Goal: Task Accomplishment & Management: Use online tool/utility

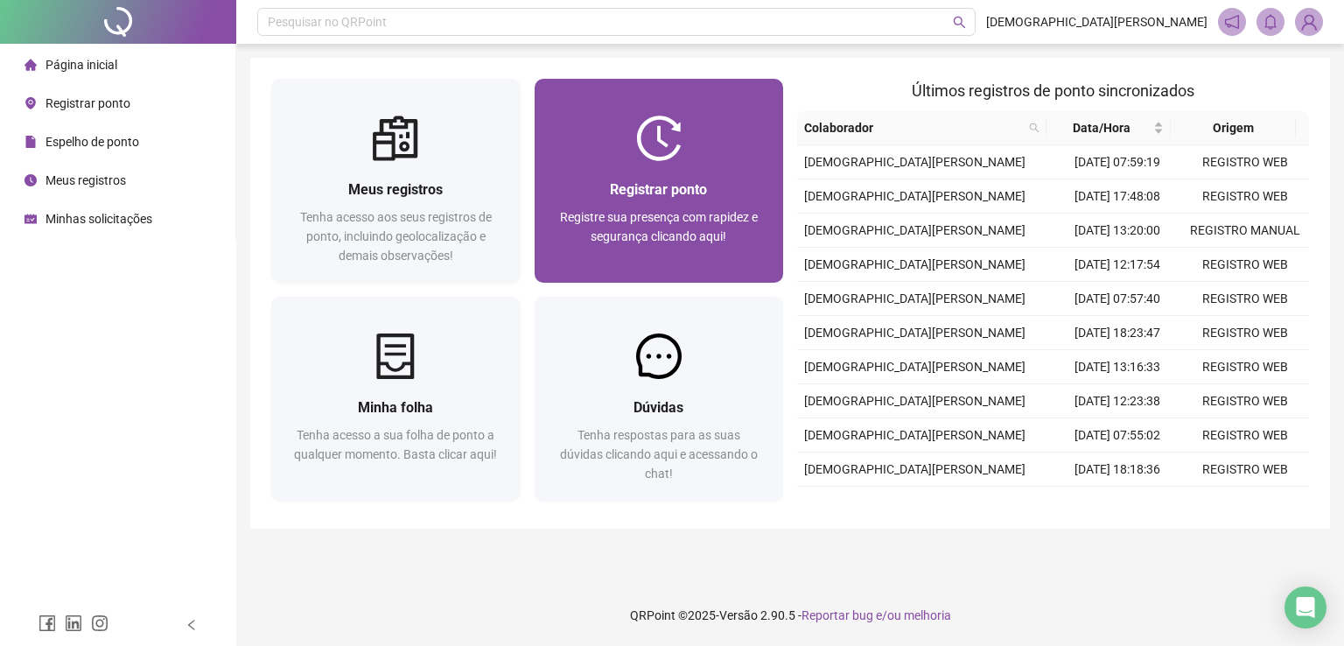
click at [634, 162] on div "Registrar ponto Registre sua presença com rapidez e segurança clicando aqui!" at bounding box center [659, 222] width 249 height 122
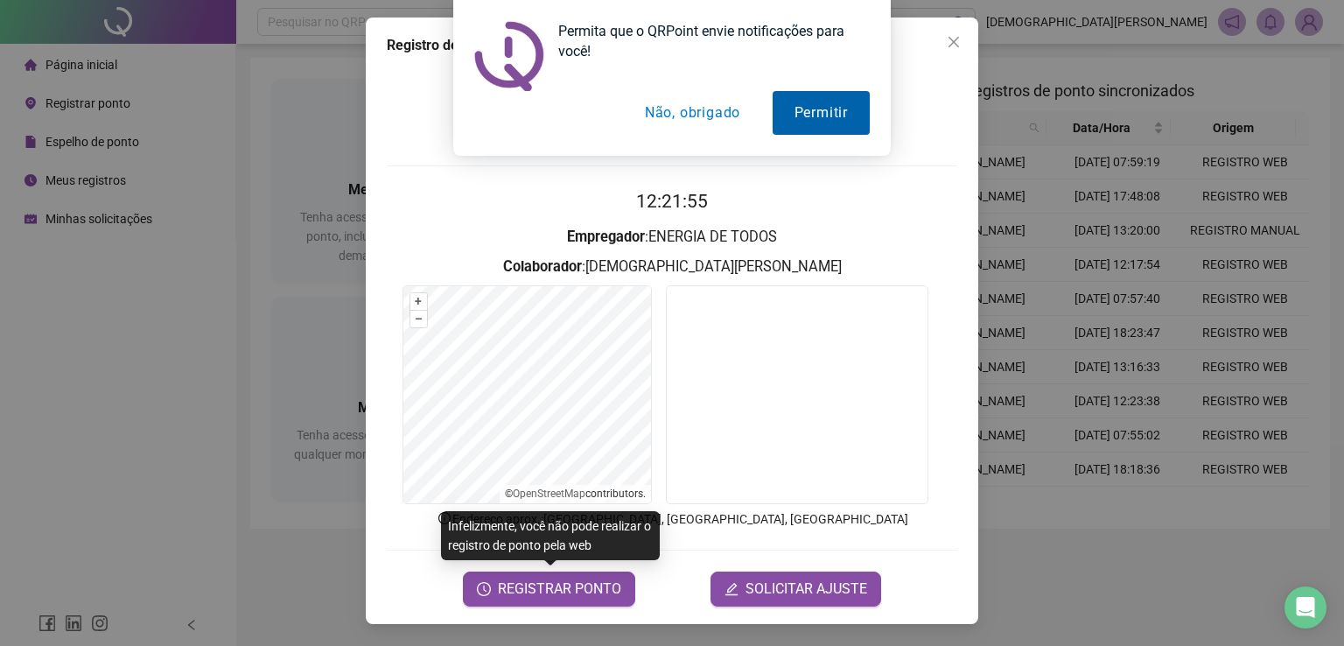
click at [802, 97] on button "Permitir" at bounding box center [821, 113] width 97 height 44
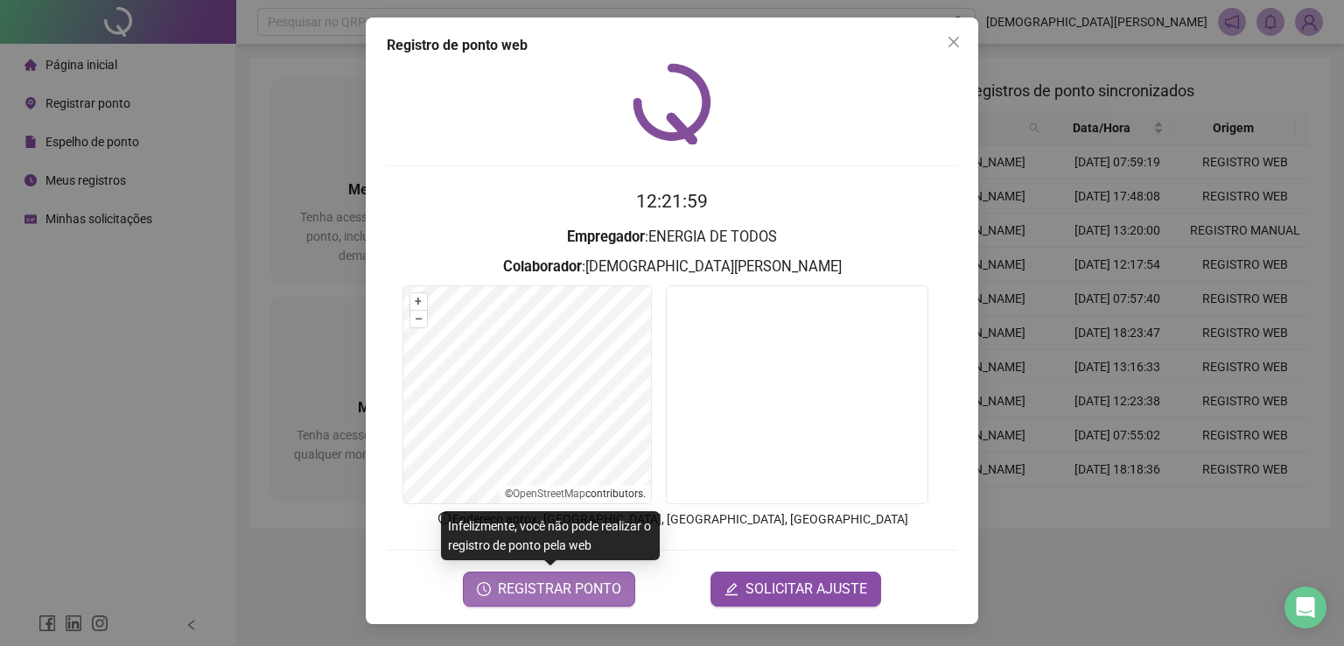
click at [529, 586] on span "REGISTRAR PONTO" at bounding box center [559, 588] width 123 height 21
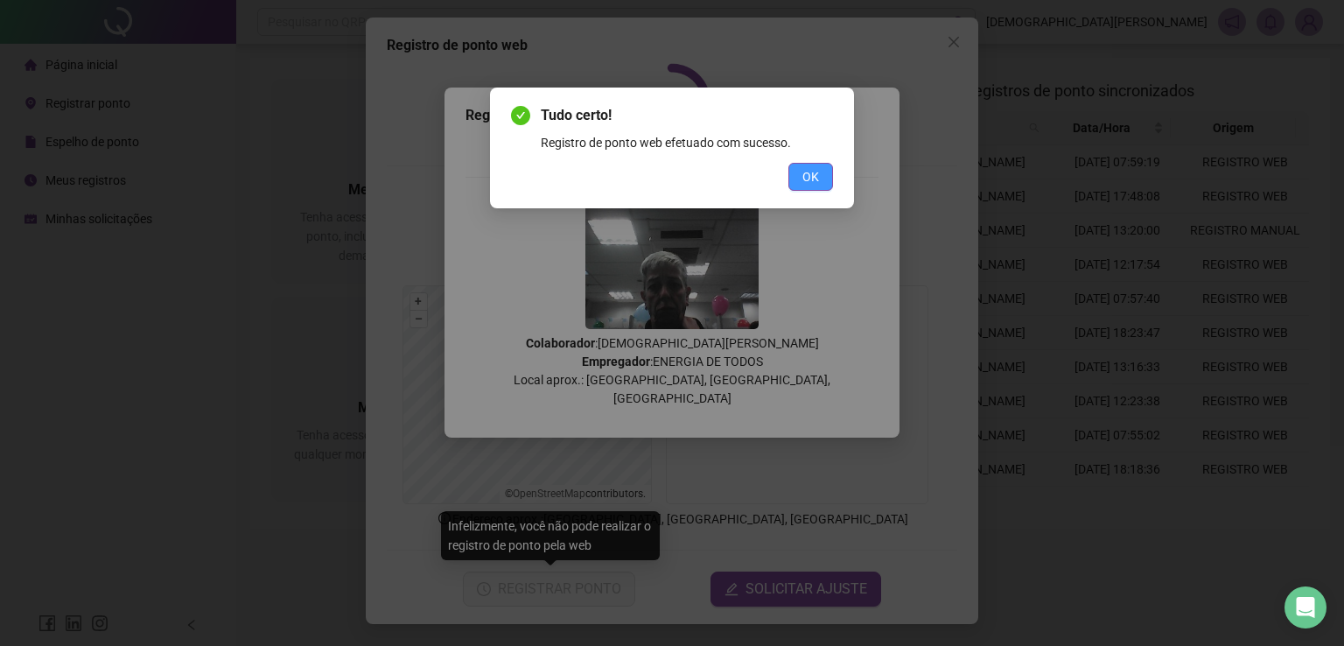
click at [819, 179] on button "OK" at bounding box center [810, 177] width 45 height 28
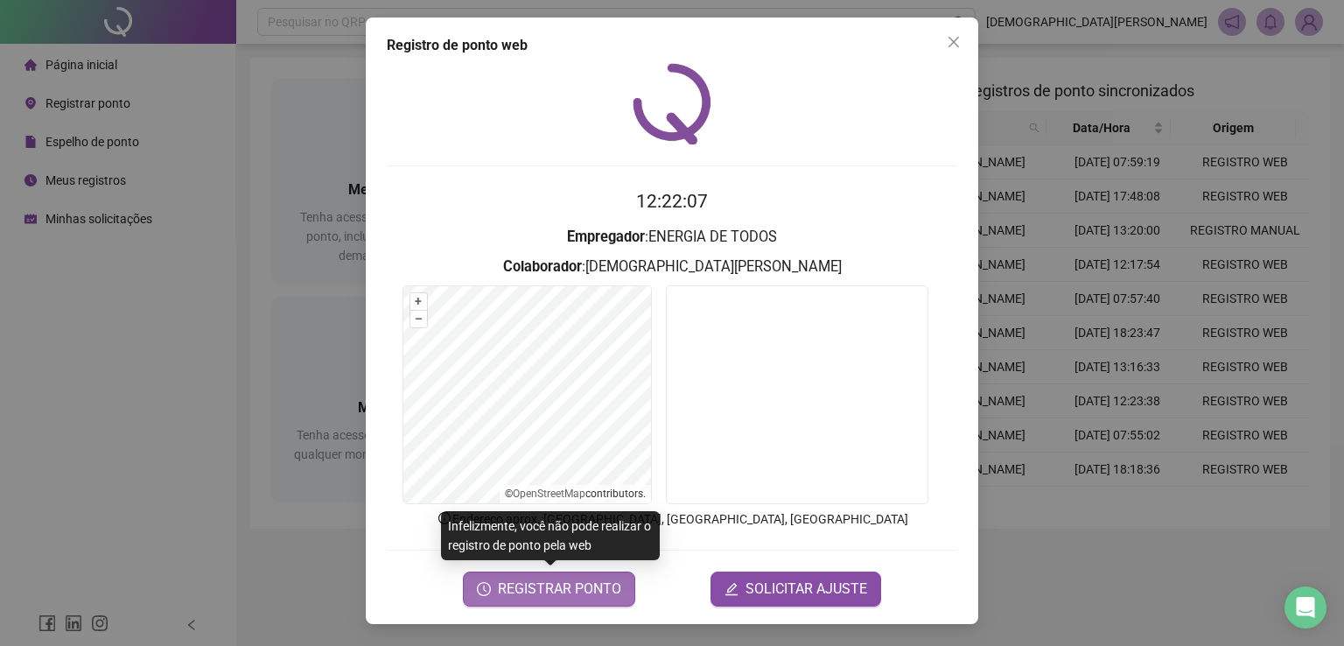
click at [515, 584] on span "REGISTRAR PONTO" at bounding box center [559, 588] width 123 height 21
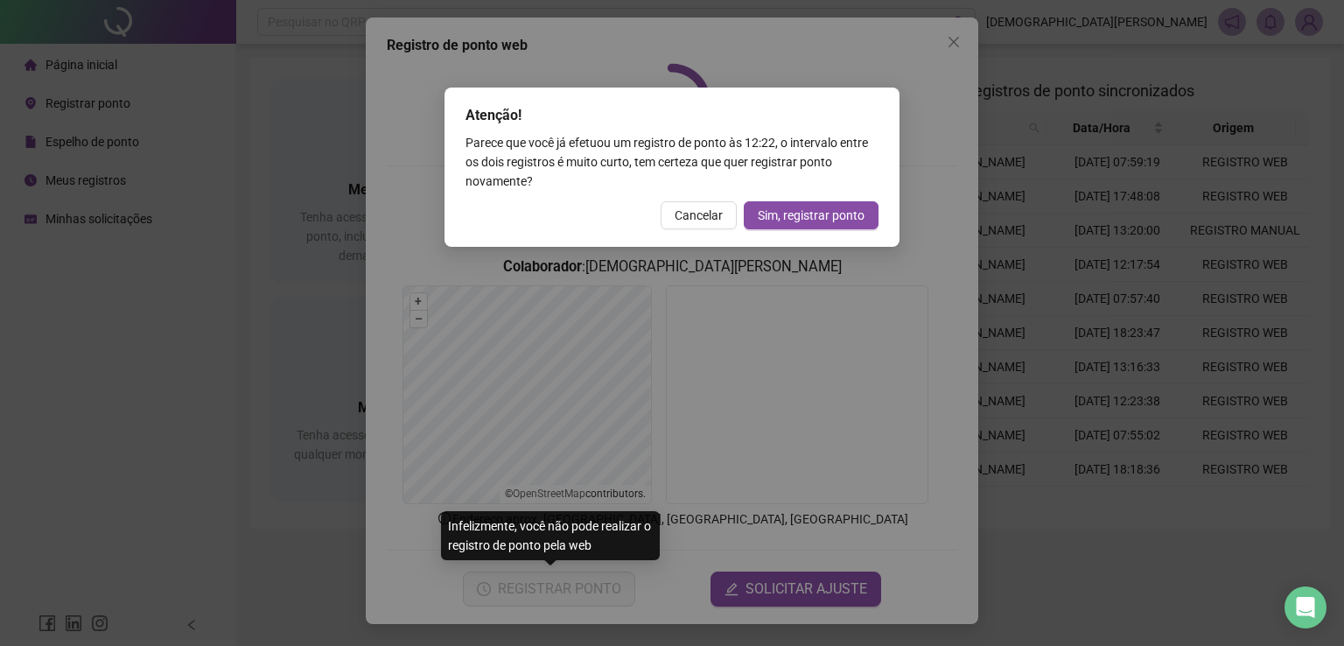
click at [947, 34] on div "Atenção! Parece que você já efetuou um registro de ponto às 12:22 , o intervalo…" at bounding box center [672, 323] width 1344 height 646
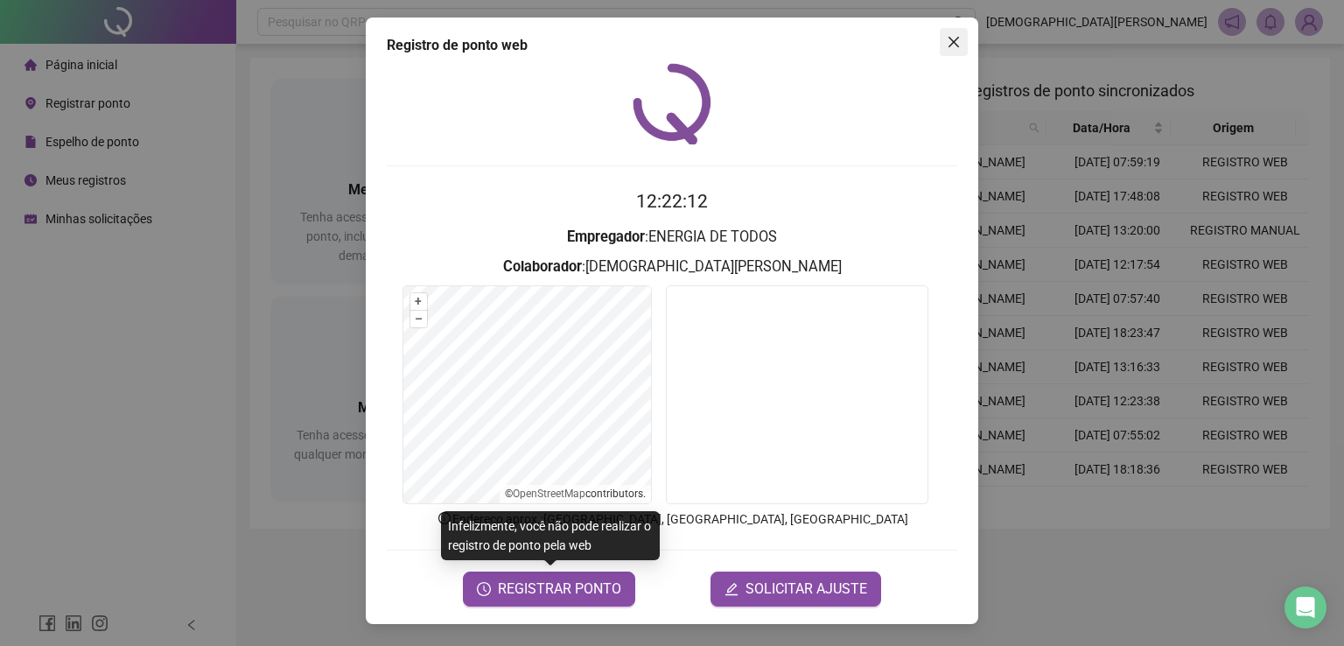
click at [952, 38] on icon "close" at bounding box center [954, 42] width 14 height 14
